Goal: Task Accomplishment & Management: Complete application form

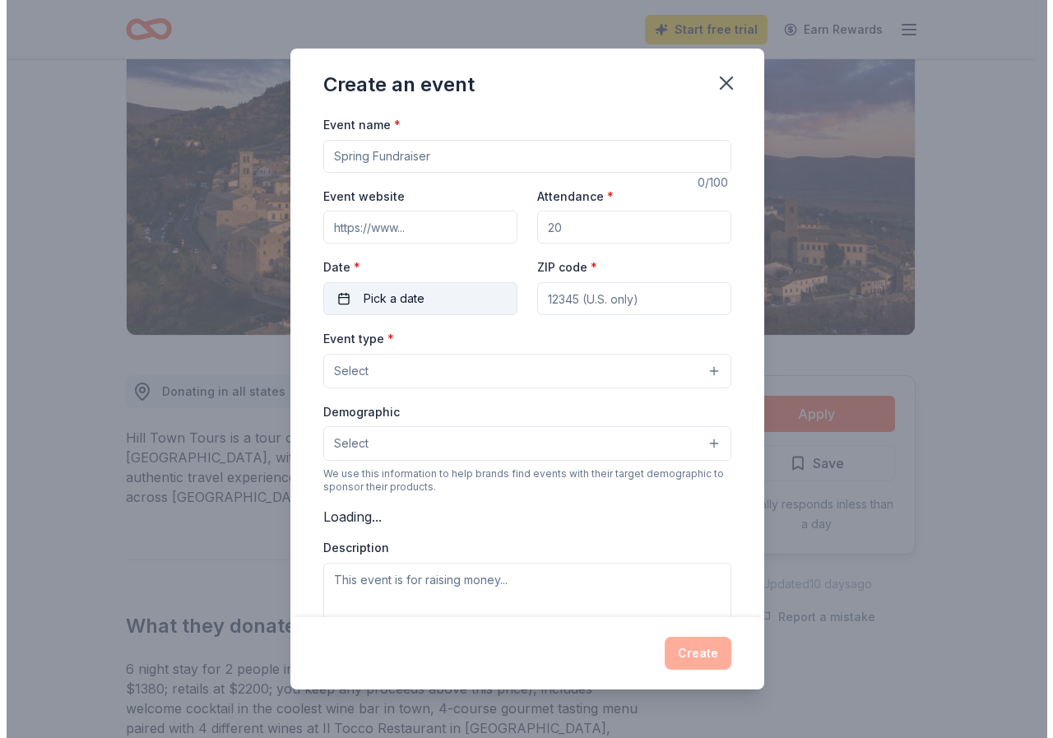
scroll to position [165, 0]
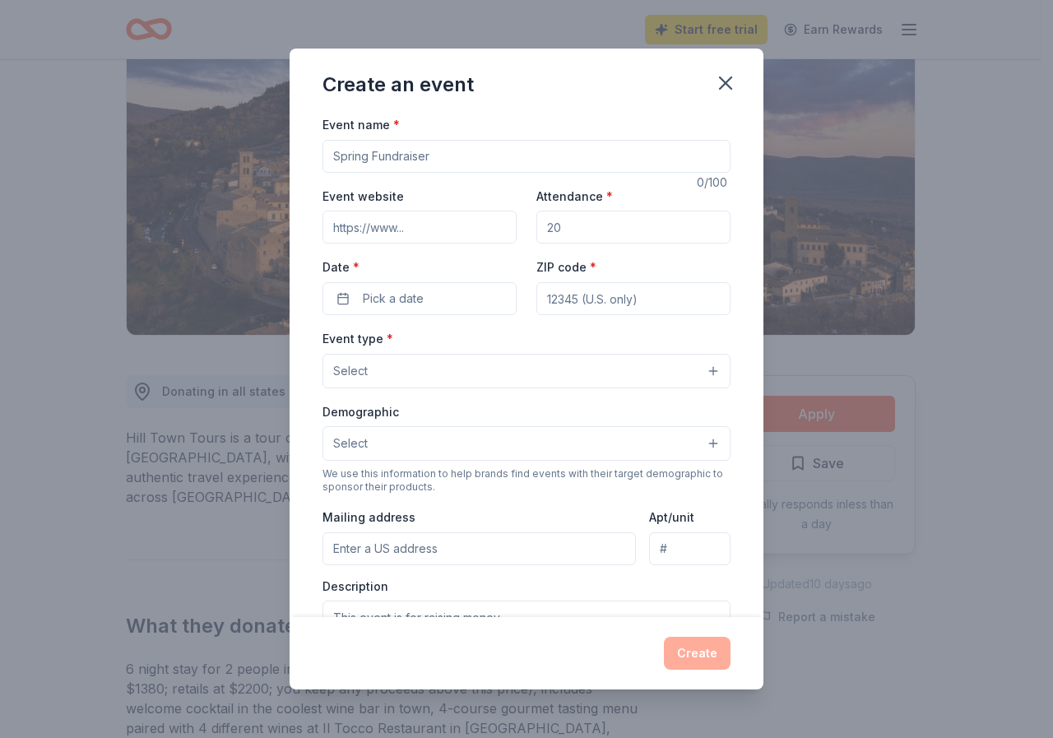
click at [436, 221] on input "Event website" at bounding box center [420, 227] width 194 height 33
type input "[URL][DOMAIN_NAME]"
click at [704, 374] on button "Select" at bounding box center [527, 371] width 408 height 35
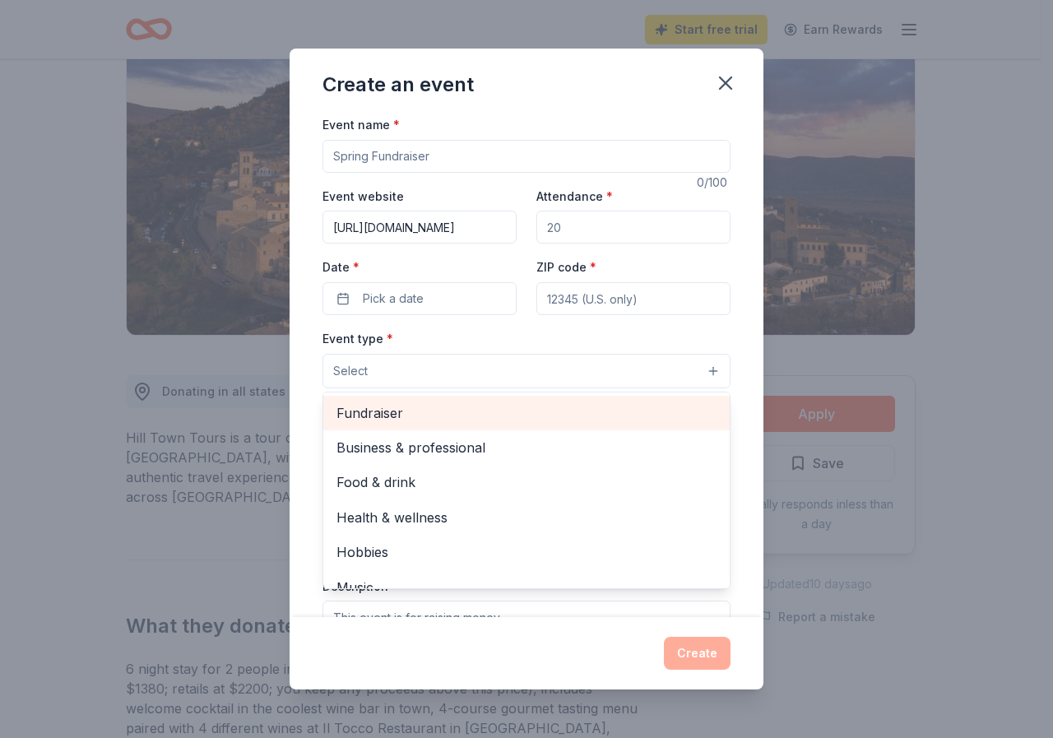
click at [404, 417] on span "Fundraiser" at bounding box center [527, 412] width 380 height 21
click at [404, 437] on span "Business & professional" at bounding box center [527, 447] width 380 height 21
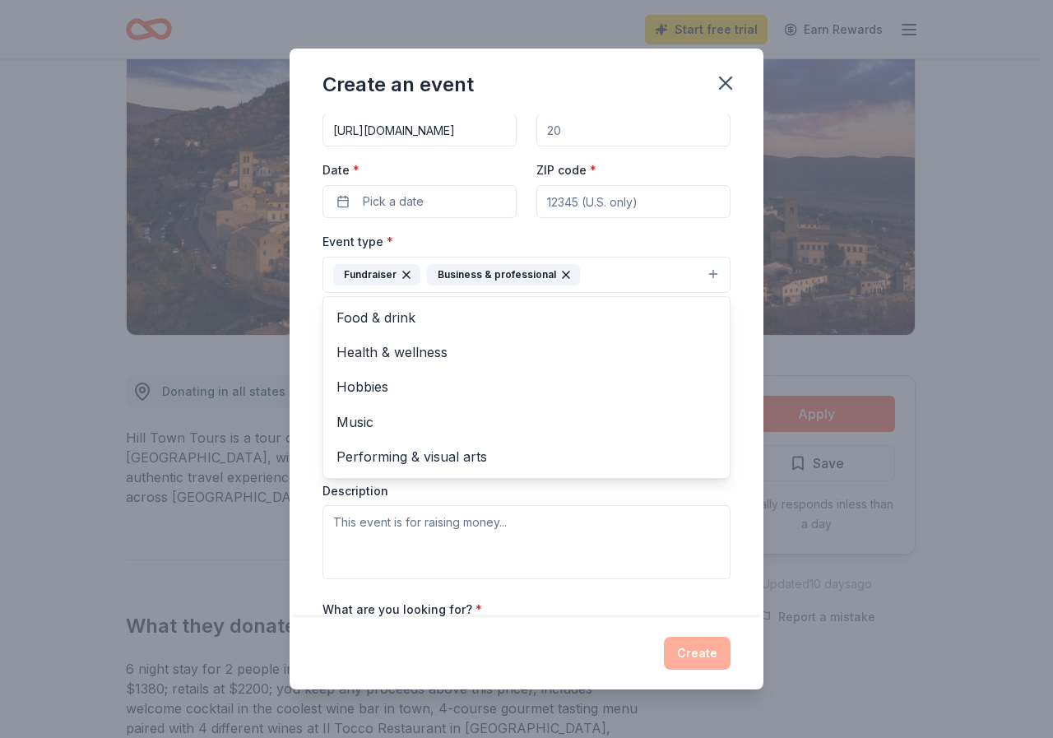
scroll to position [82, 0]
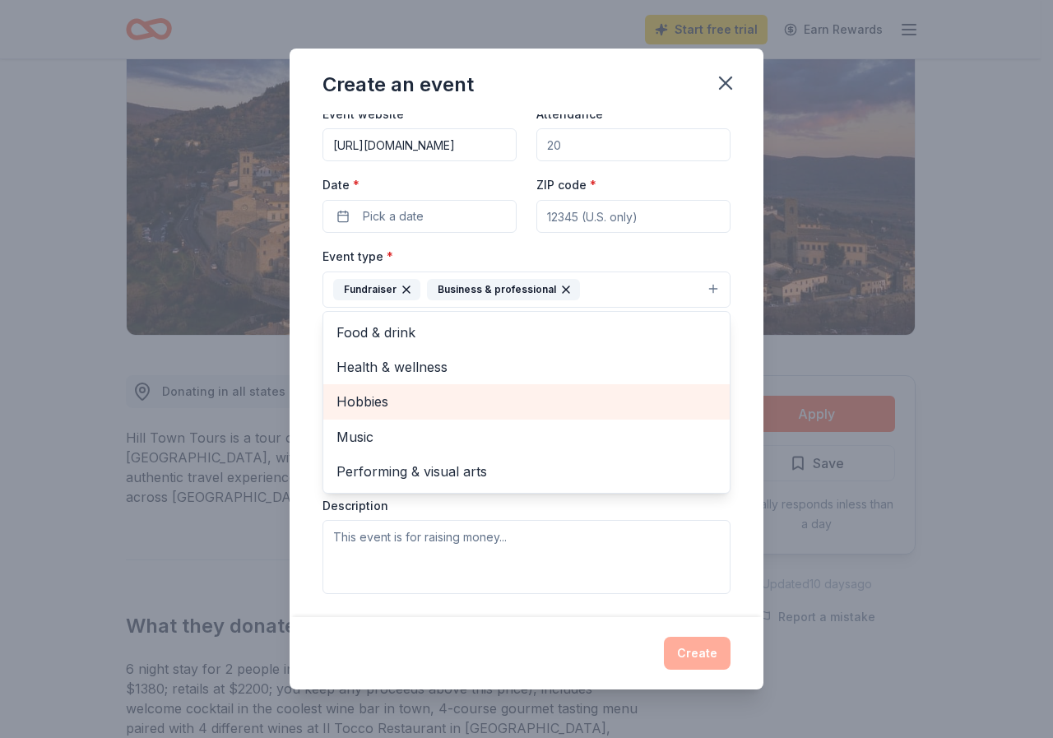
click at [367, 404] on span "Hobbies" at bounding box center [527, 401] width 380 height 21
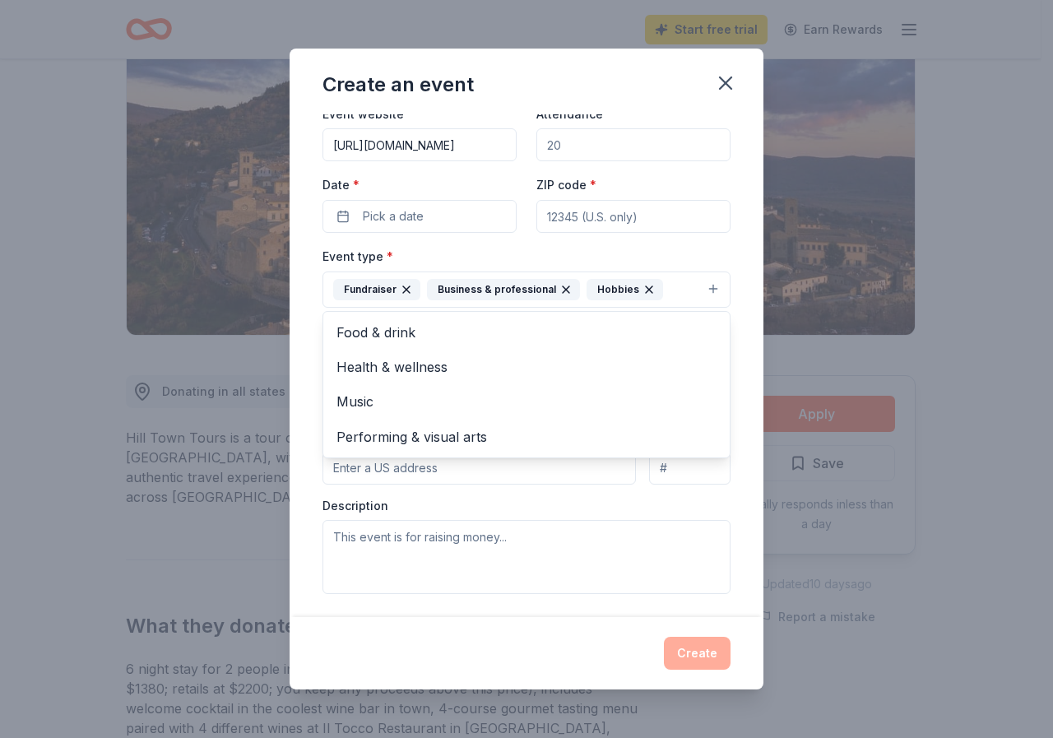
click at [293, 453] on div "Event name * 0 /100 Event website [URL][DOMAIN_NAME] Attendance * Date * Pick a…" at bounding box center [527, 365] width 474 height 503
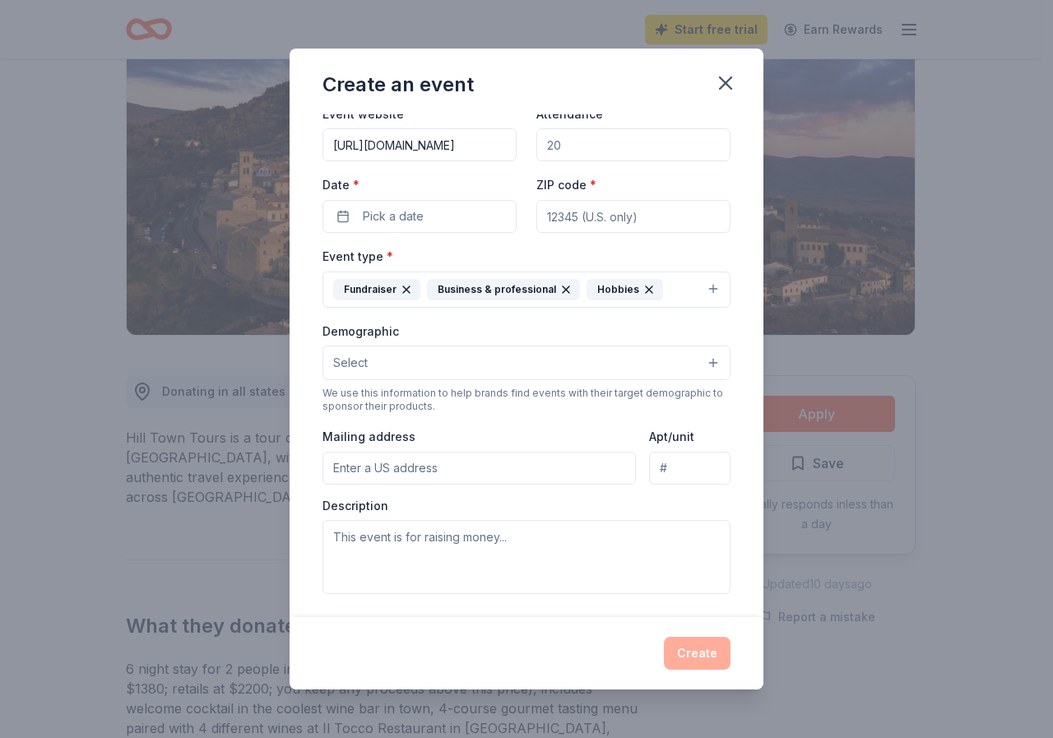
click at [477, 466] on input "Mailing address" at bounding box center [480, 468] width 314 height 33
type input "64 [PERSON_NAME] dr"
type input "41701"
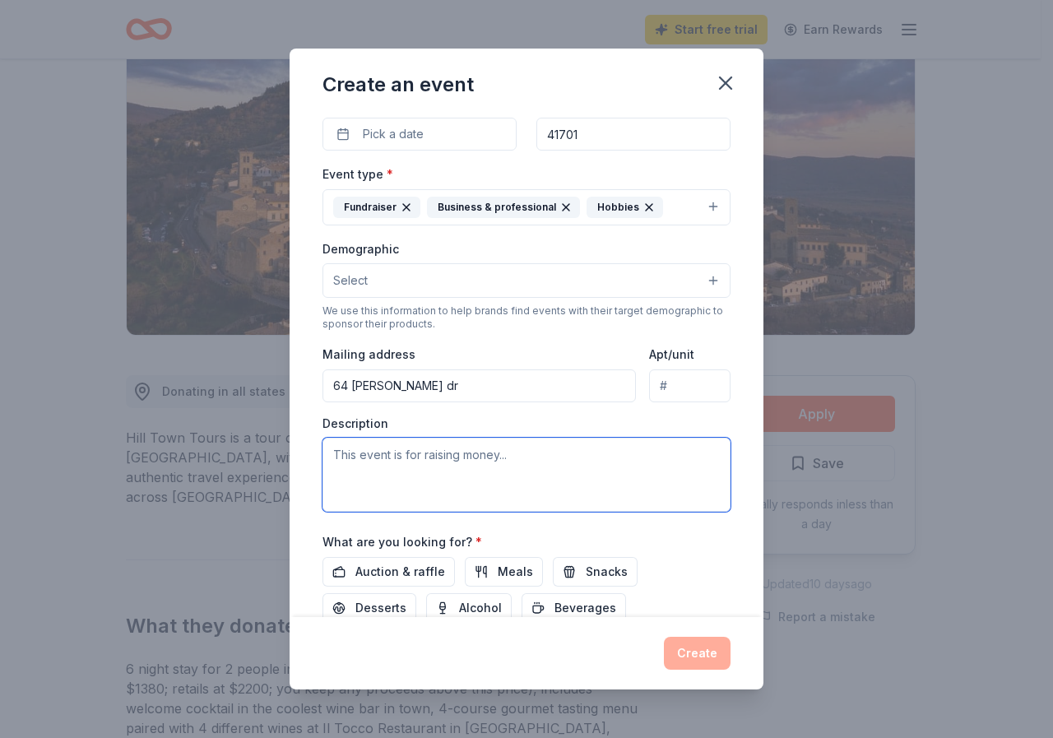
click at [510, 462] on textarea at bounding box center [527, 475] width 408 height 74
click at [511, 462] on textarea at bounding box center [527, 475] width 408 height 74
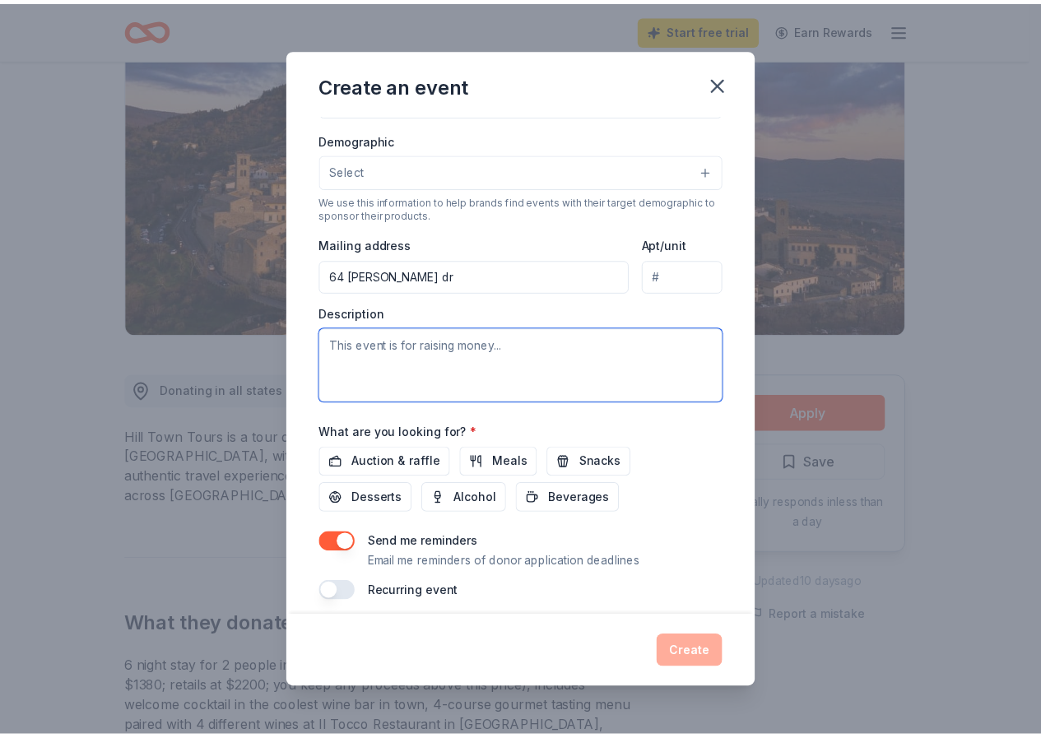
scroll to position [286, 0]
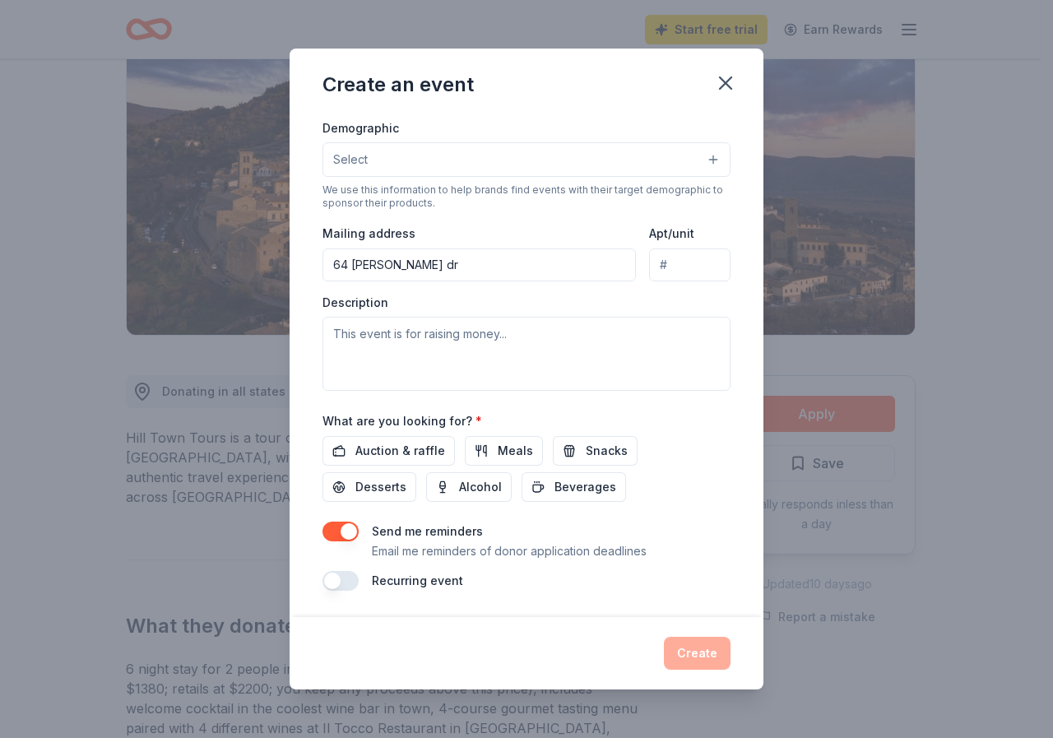
click at [688, 662] on div "Create" at bounding box center [527, 653] width 408 height 33
click at [491, 348] on textarea at bounding box center [527, 354] width 408 height 74
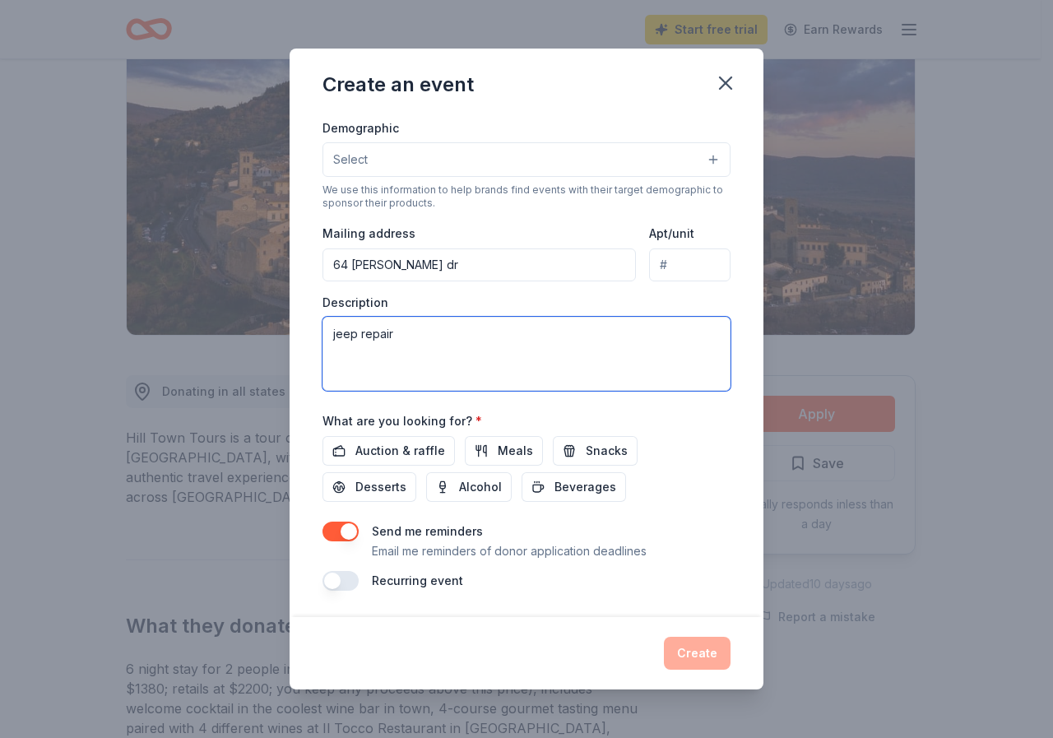
type textarea "jeep repair"
click at [690, 653] on div "Create" at bounding box center [527, 653] width 408 height 33
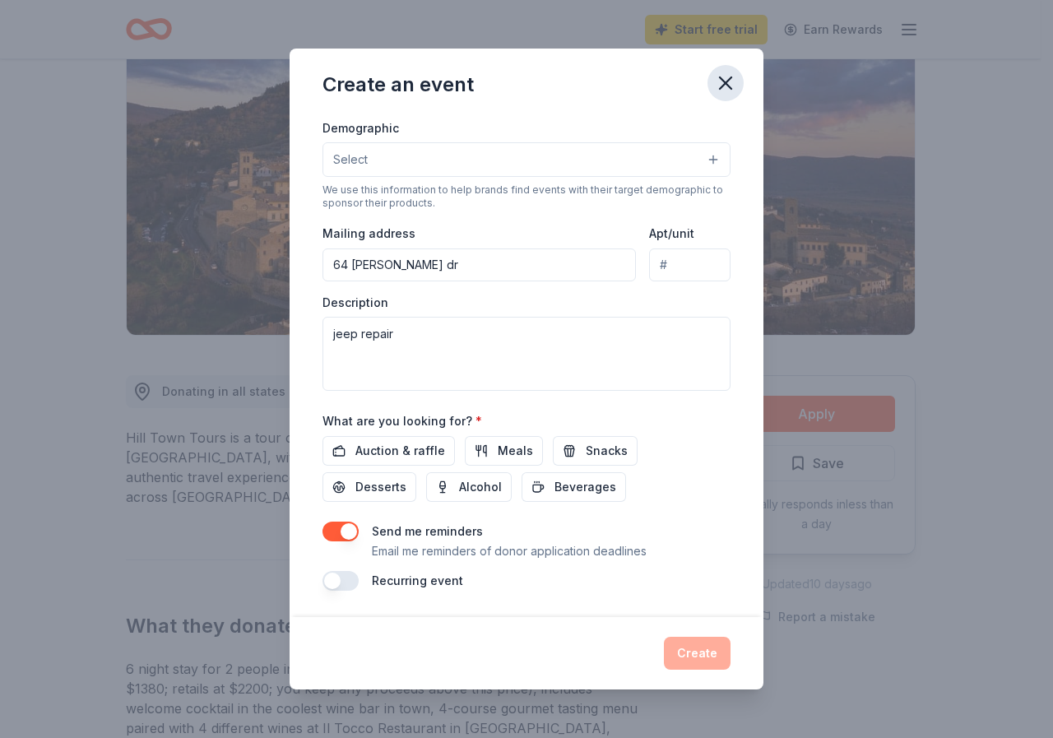
click at [723, 88] on icon "button" at bounding box center [725, 83] width 23 height 23
click at [729, 81] on icon "button" at bounding box center [725, 83] width 23 height 23
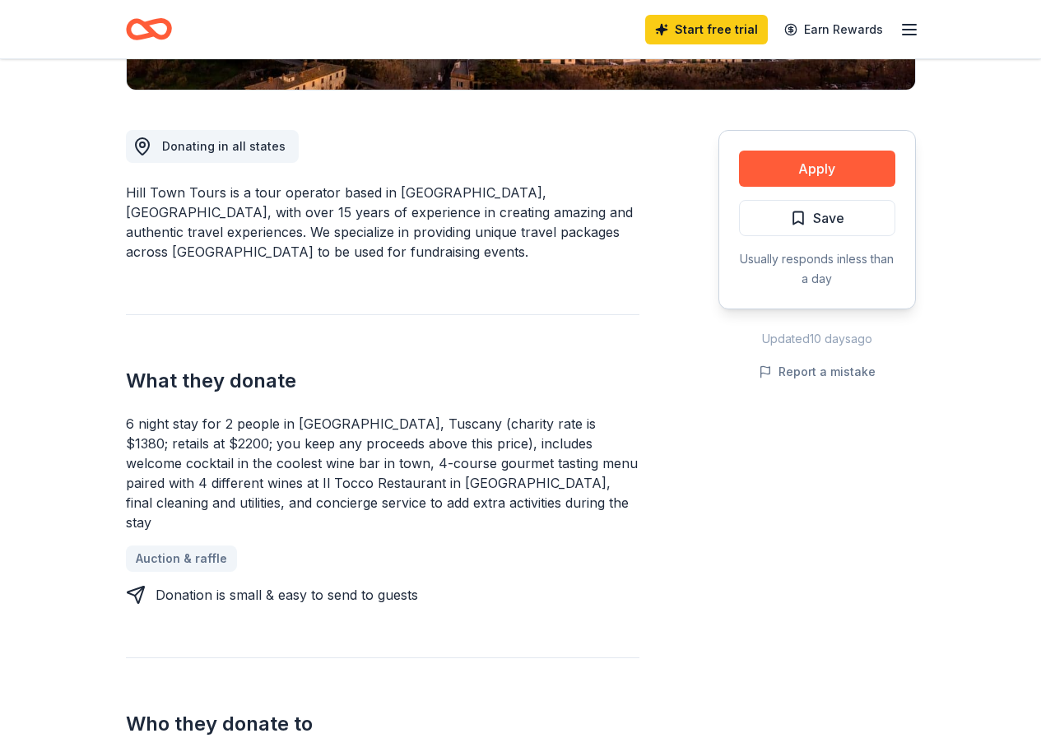
scroll to position [411, 0]
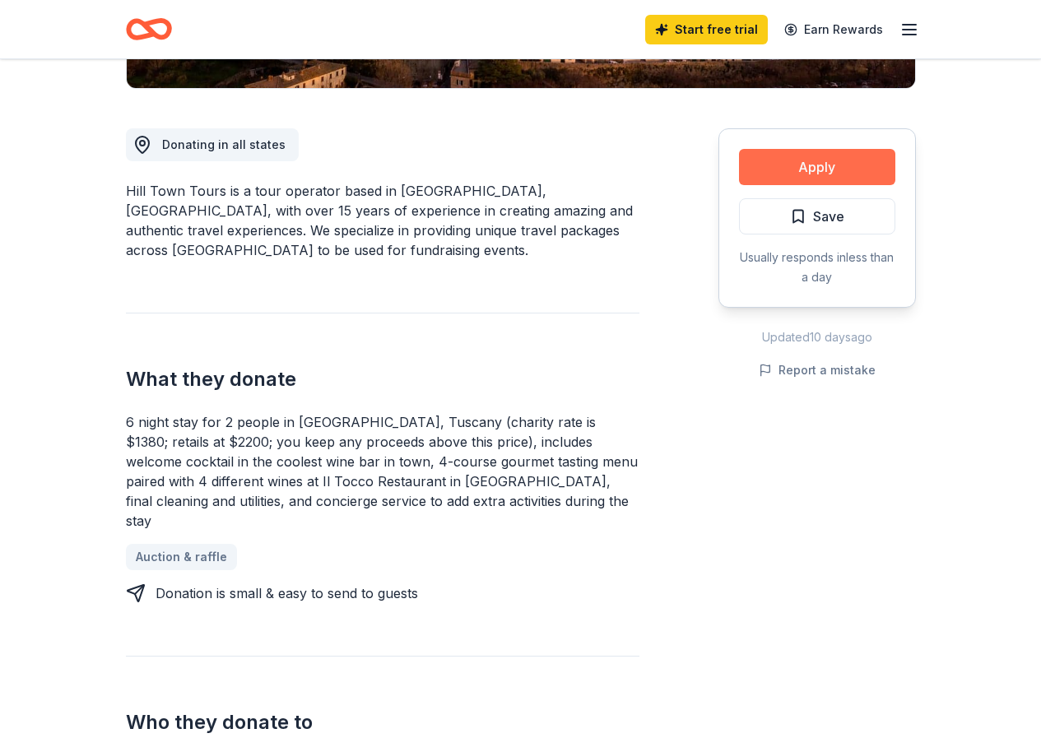
click at [769, 167] on button "Apply" at bounding box center [817, 167] width 156 height 36
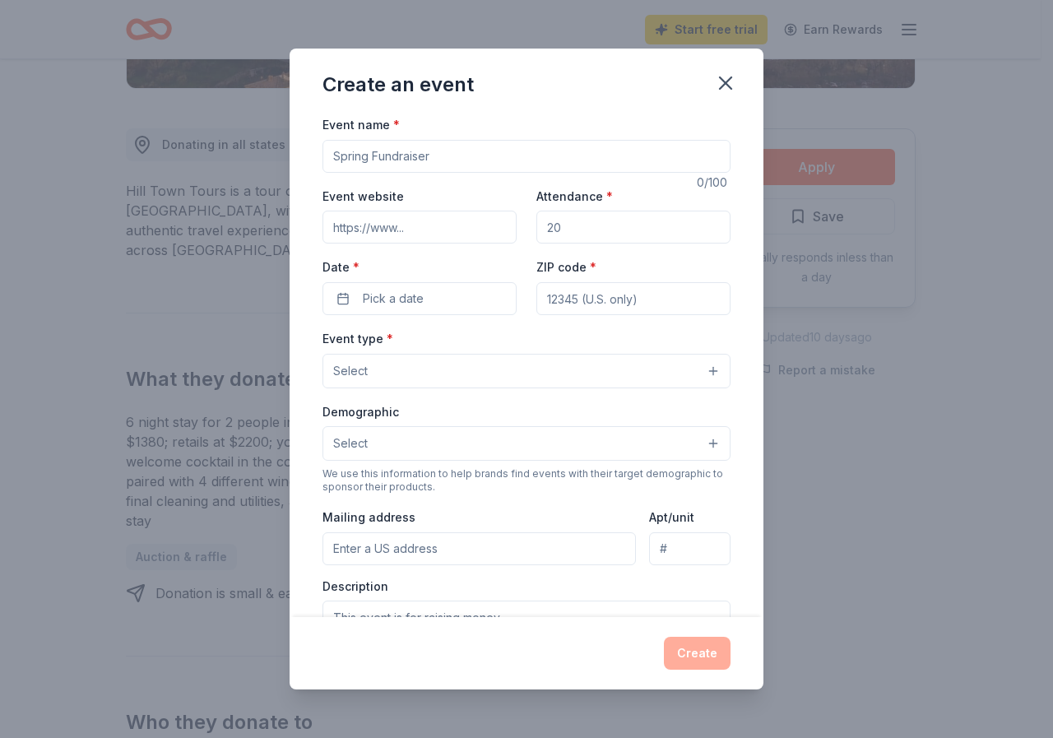
click at [676, 656] on div "Create" at bounding box center [527, 653] width 408 height 33
click at [725, 78] on icon "button" at bounding box center [725, 83] width 23 height 23
